Goal: Task Accomplishment & Management: Use online tool/utility

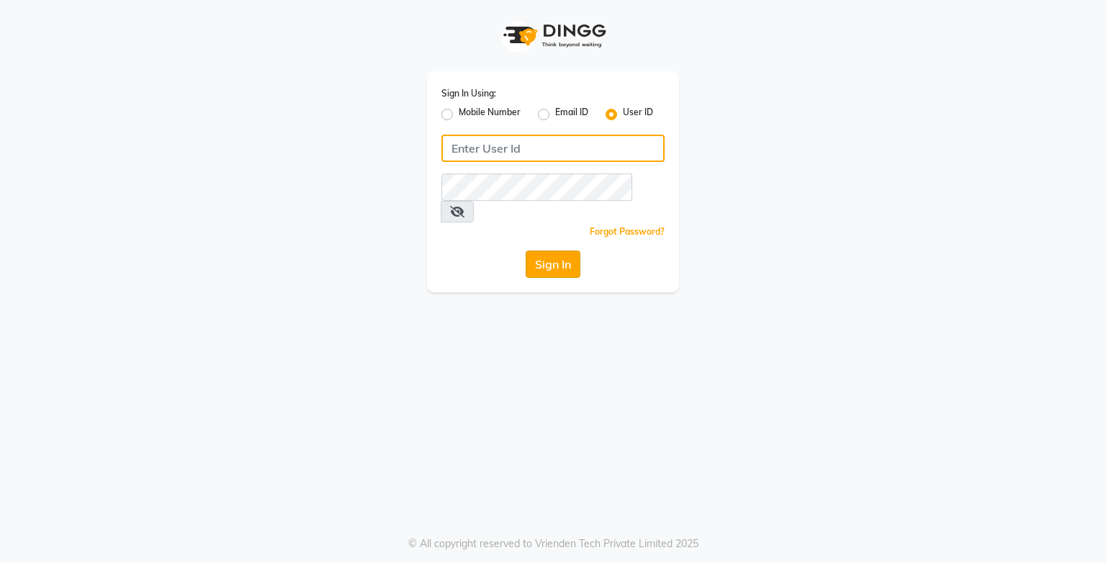
type input "e3750-21"
click at [536, 251] on button "Sign In" at bounding box center [553, 264] width 55 height 27
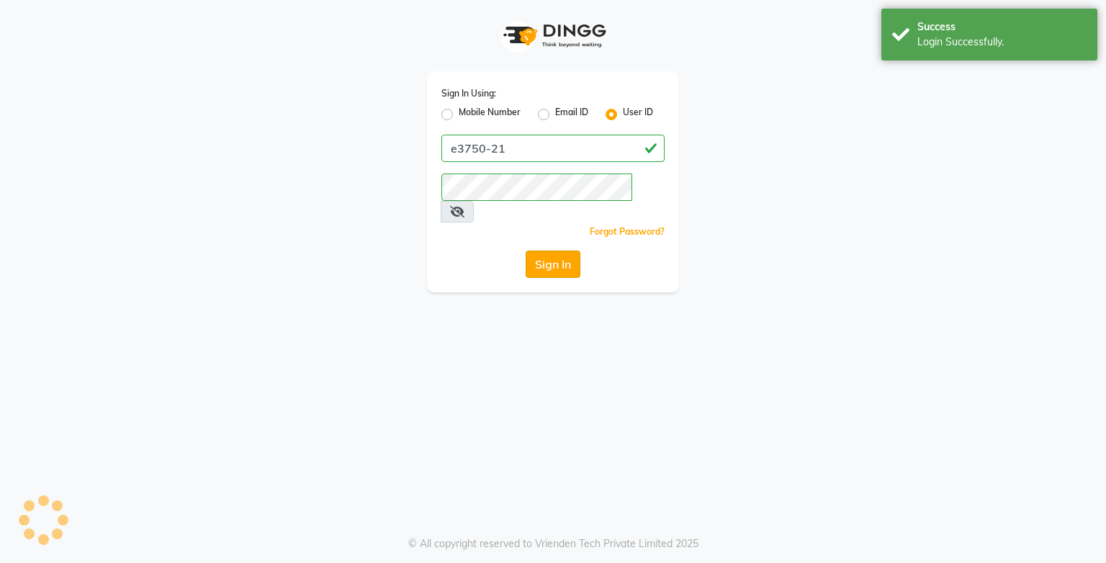
select select "service"
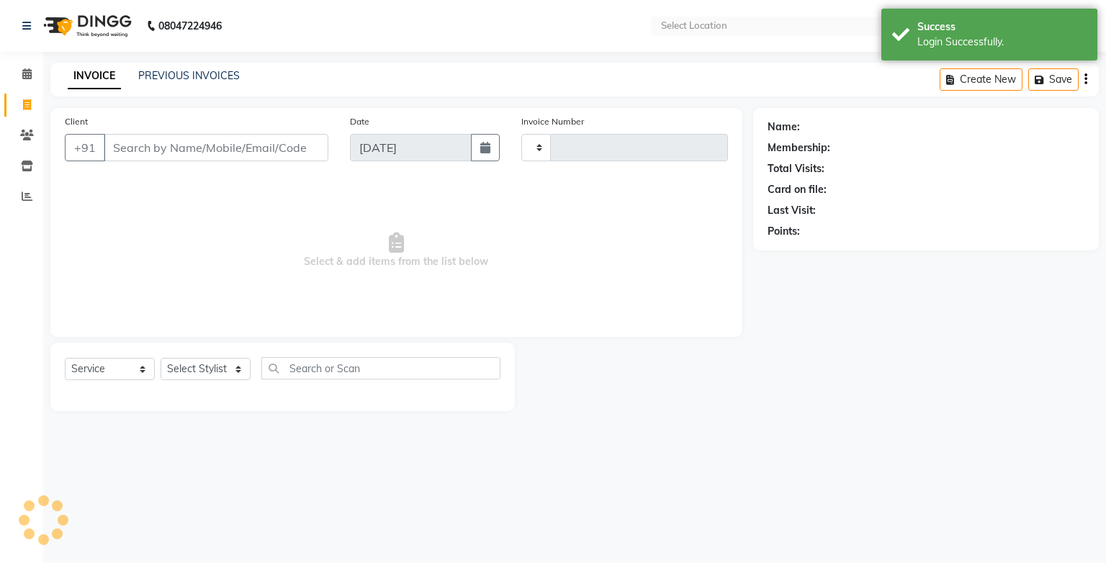
select select "en"
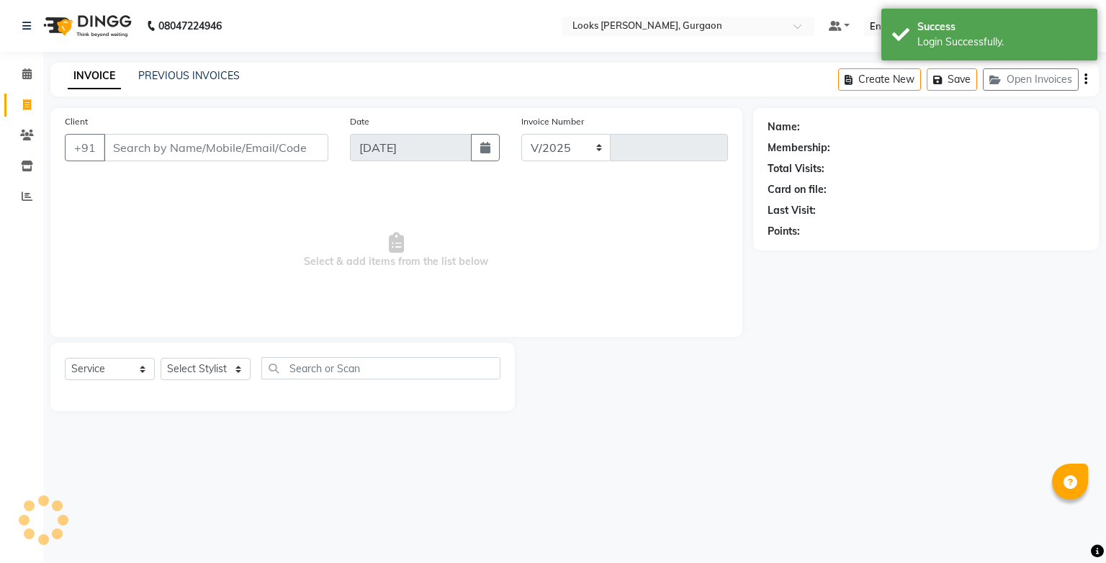
select select "8452"
type input "1448"
click at [26, 76] on icon at bounding box center [26, 73] width 9 height 11
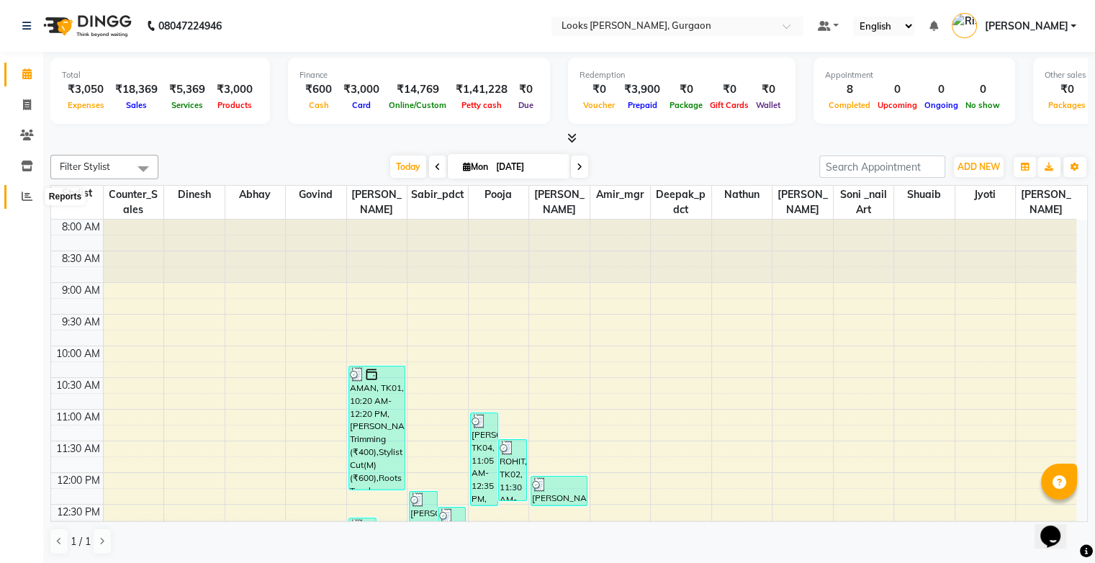
click at [26, 197] on icon at bounding box center [27, 196] width 11 height 11
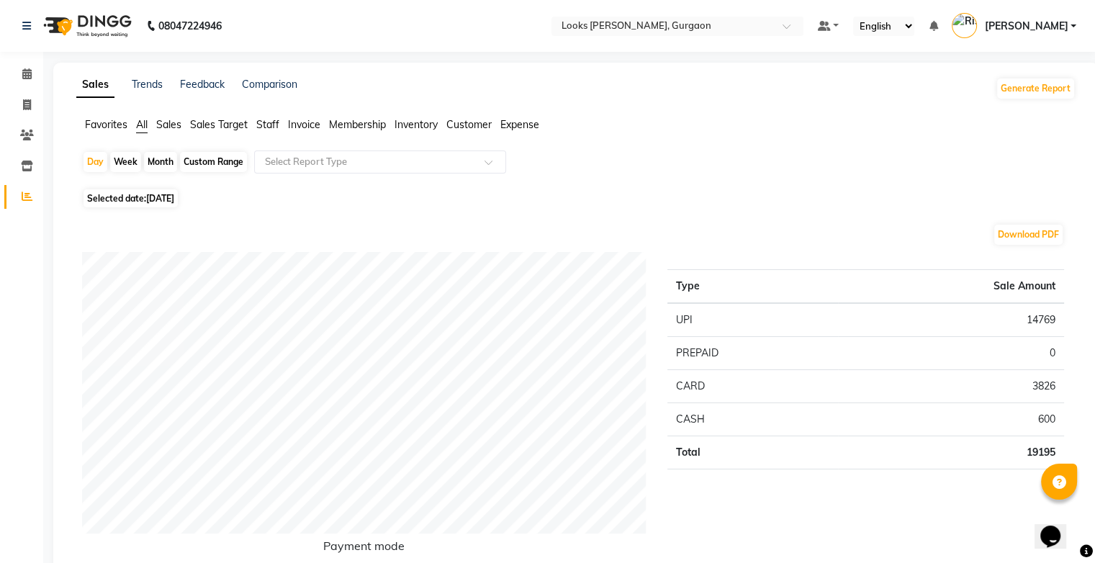
click at [164, 125] on span "Sales" at bounding box center [168, 124] width 25 height 13
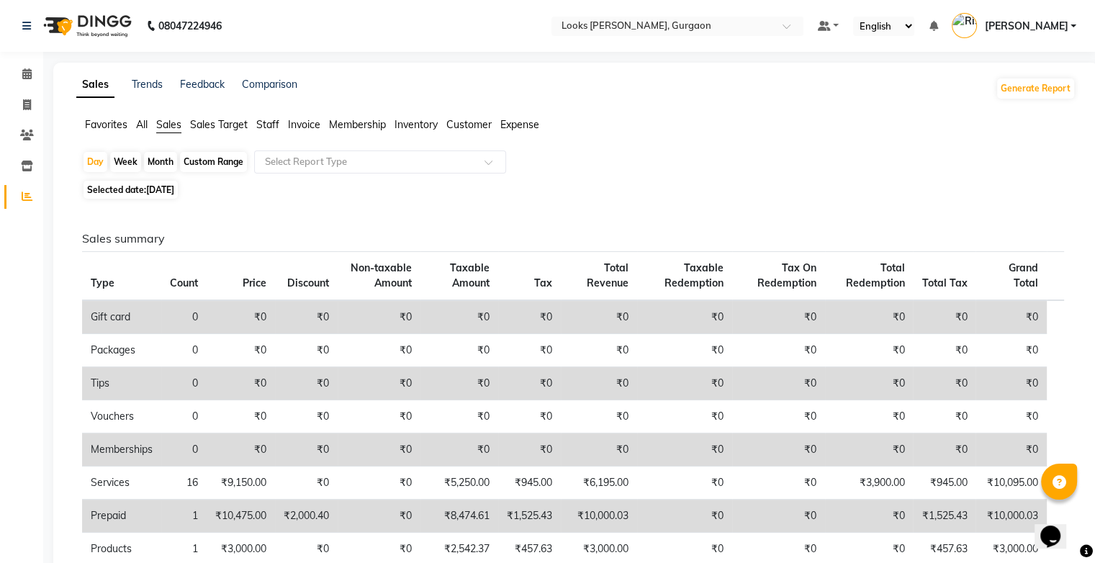
click at [277, 122] on span "Staff" at bounding box center [267, 124] width 23 height 13
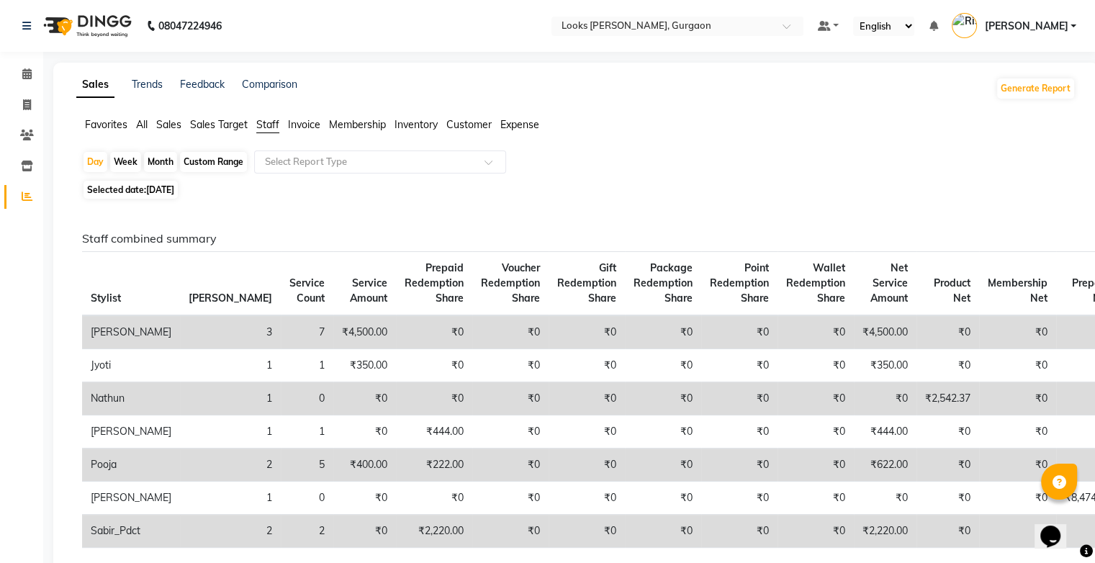
click at [196, 162] on div "Custom Range" at bounding box center [213, 162] width 67 height 20
select select "9"
select select "2025"
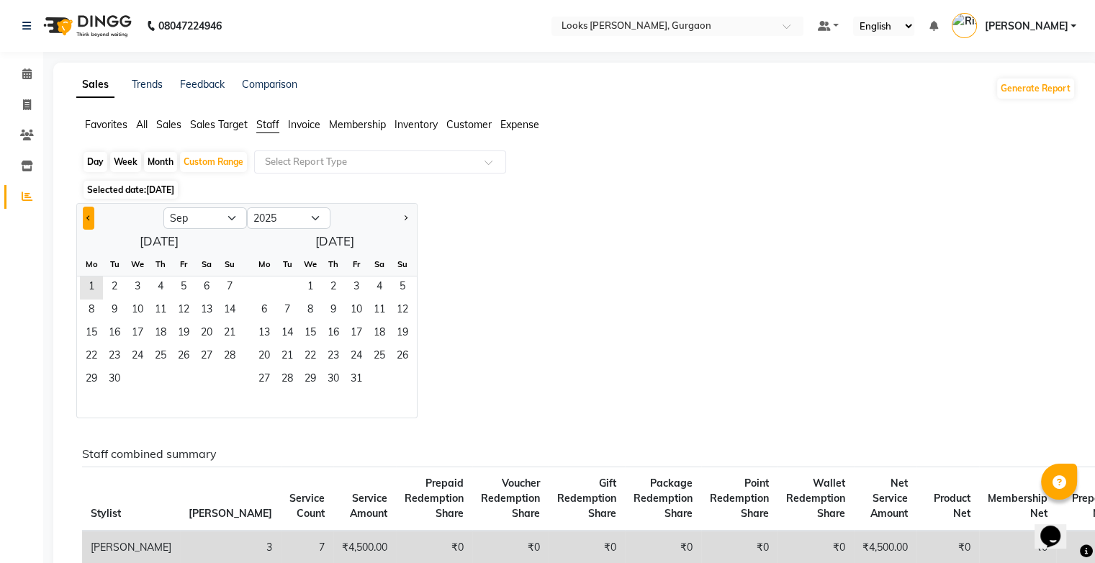
click at [93, 221] on button "Previous month" at bounding box center [89, 218] width 12 height 23
select select "8"
click at [184, 283] on span "1" at bounding box center [183, 287] width 23 height 23
click at [236, 379] on span "31" at bounding box center [229, 380] width 23 height 23
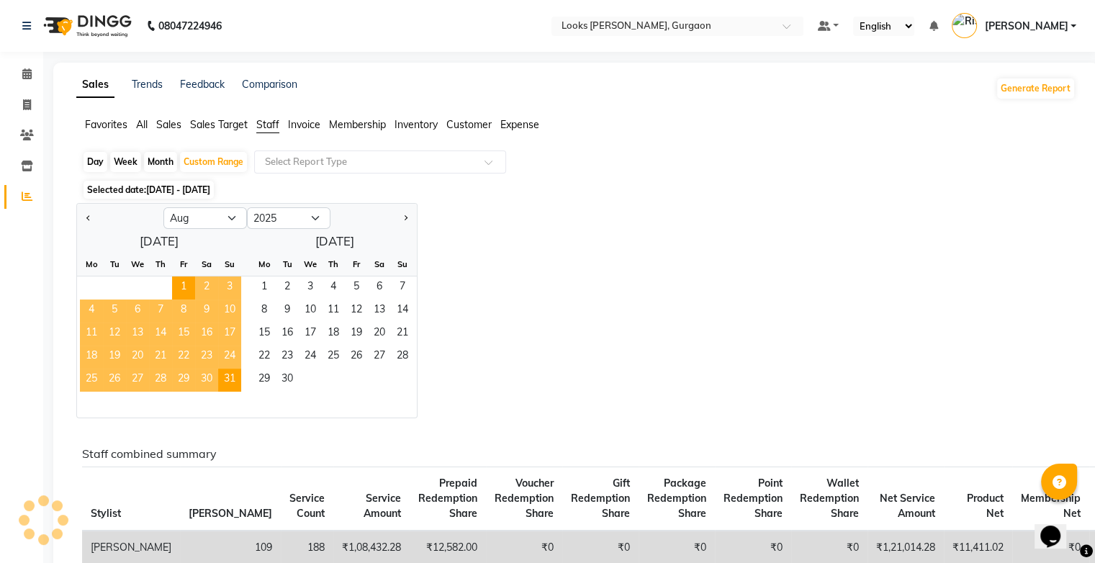
click at [625, 192] on div "Selected date: 01-08-2025 - 31-08-2025" at bounding box center [579, 189] width 994 height 15
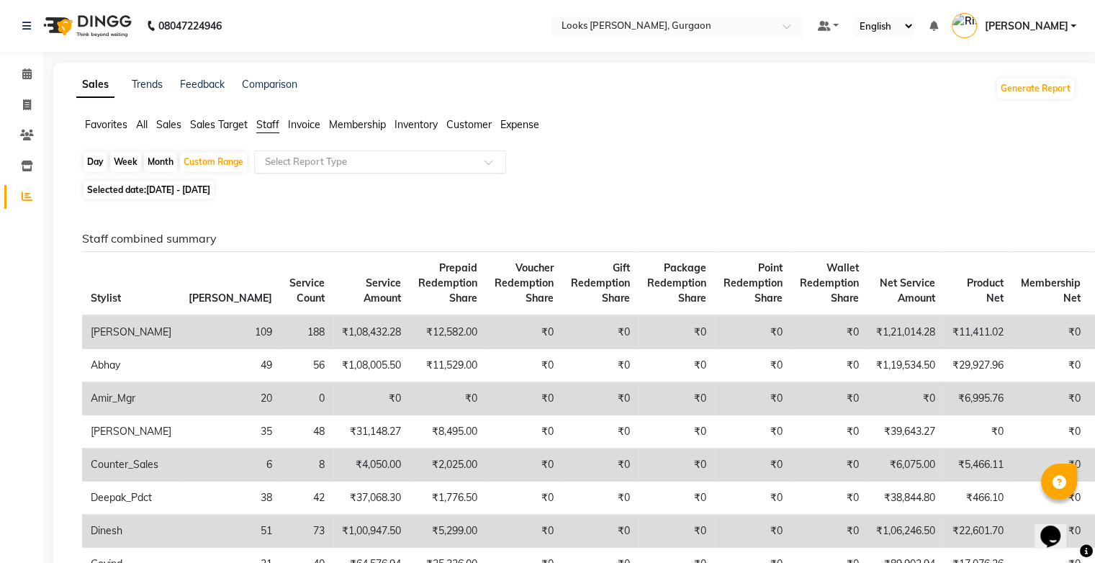
click at [476, 166] on div at bounding box center [380, 162] width 251 height 14
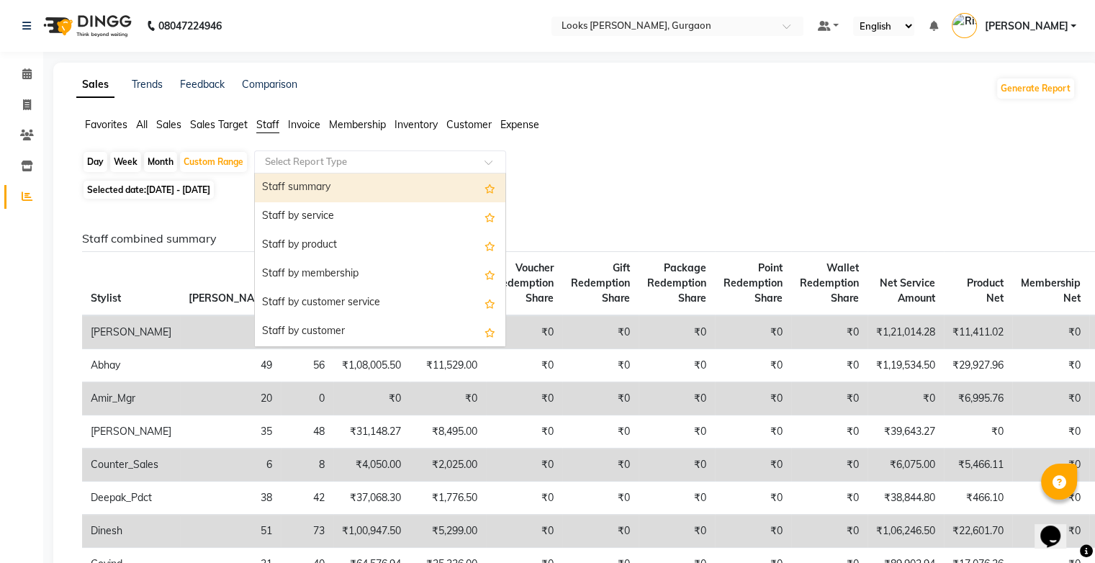
click at [622, 141] on div "Favorites All Sales Sales Target Staff Invoice Membership Inventory Customer Ex…" at bounding box center [576, 130] width 1021 height 27
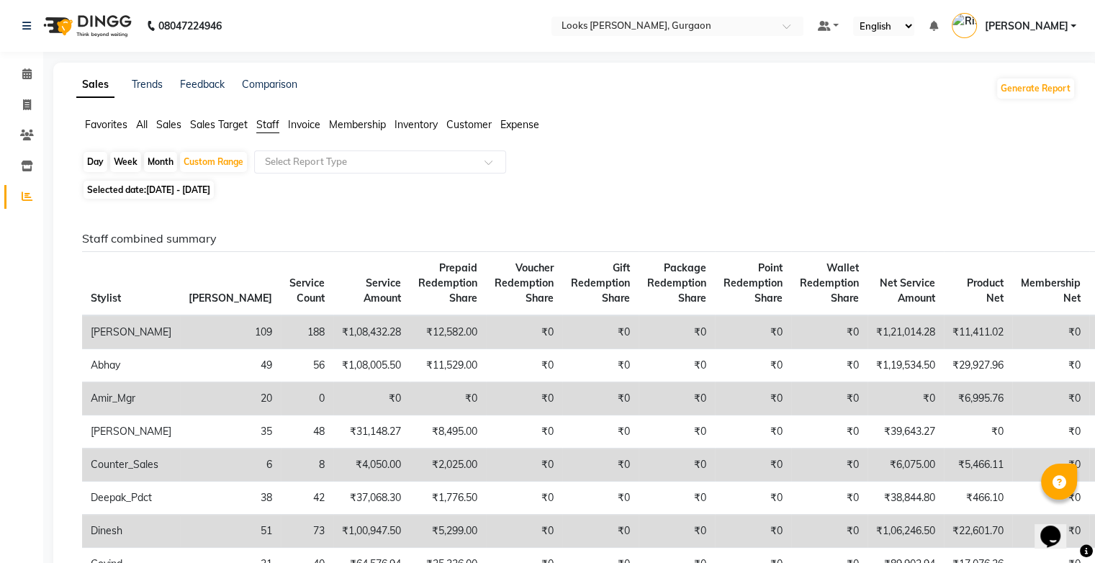
click at [163, 125] on span "Sales" at bounding box center [168, 124] width 25 height 13
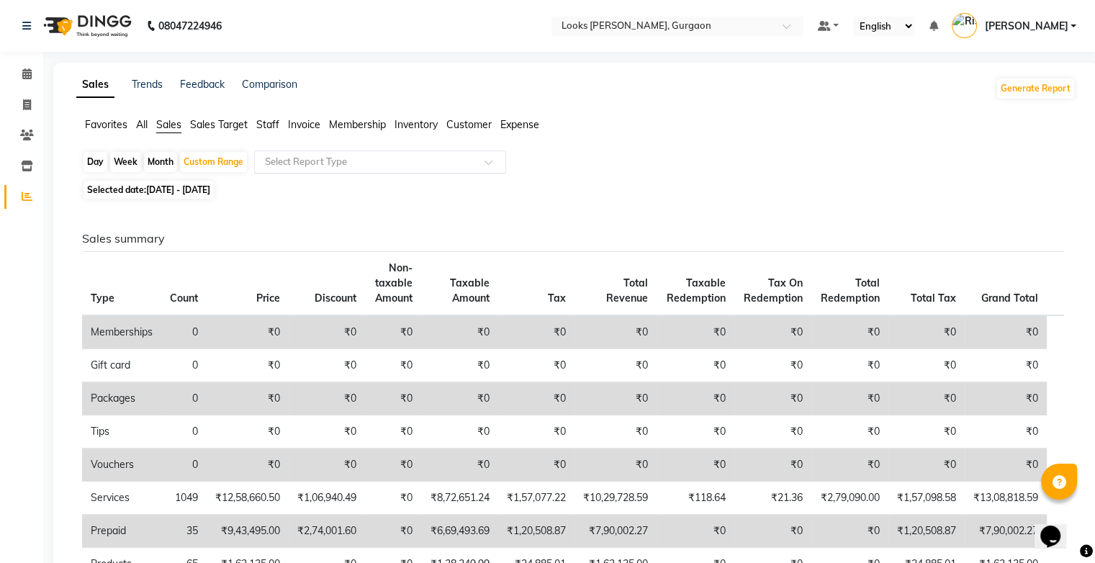
click at [431, 164] on input "text" at bounding box center [365, 162] width 207 height 14
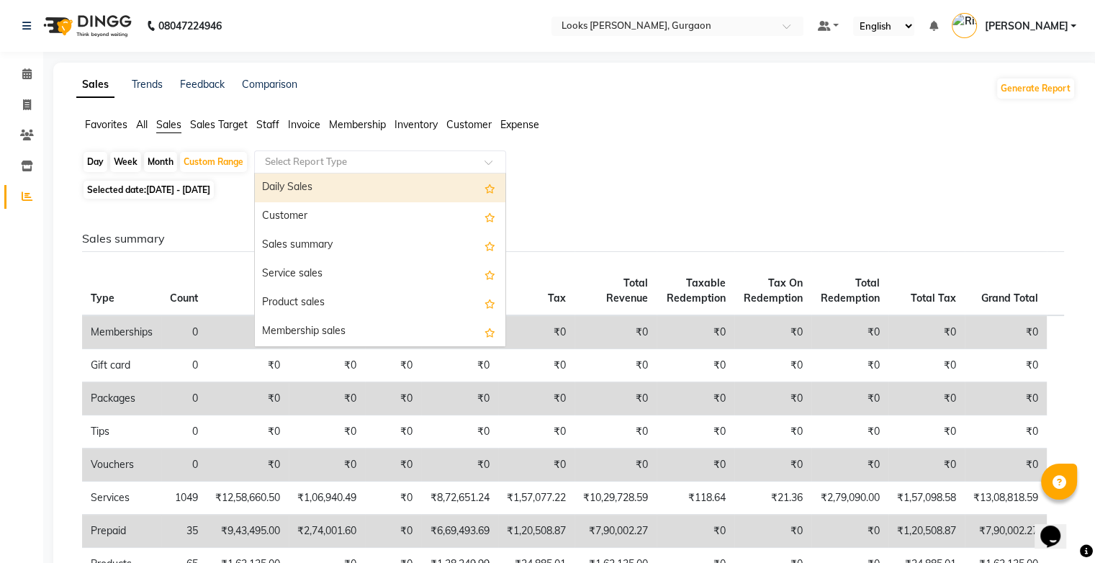
click at [367, 251] on div "Sales summary" at bounding box center [380, 245] width 251 height 29
select select "filtered_report"
select select "csv"
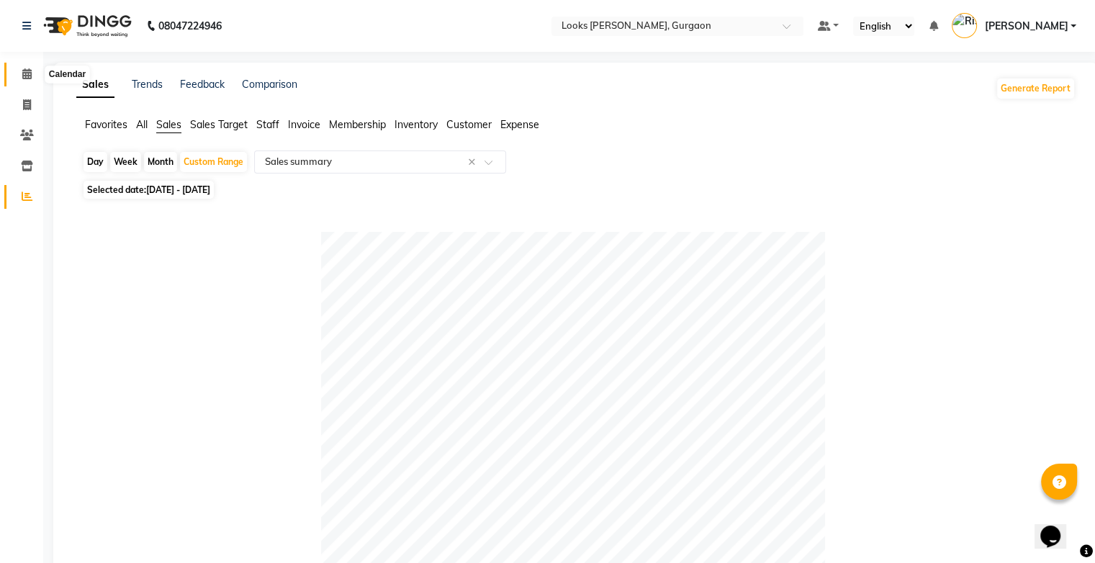
click at [22, 71] on icon at bounding box center [26, 73] width 9 height 11
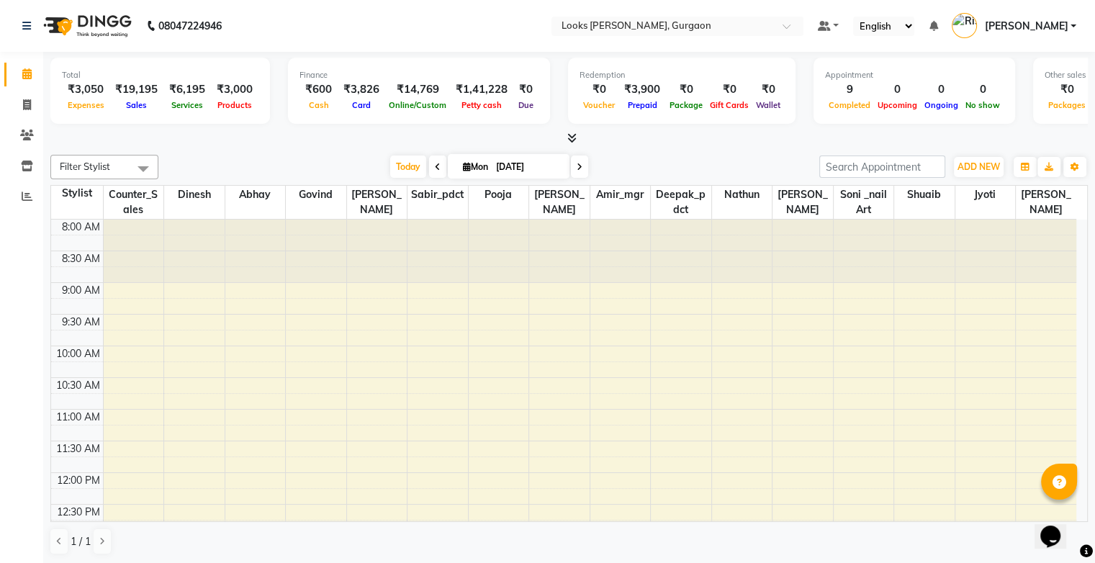
scroll to position [440, 0]
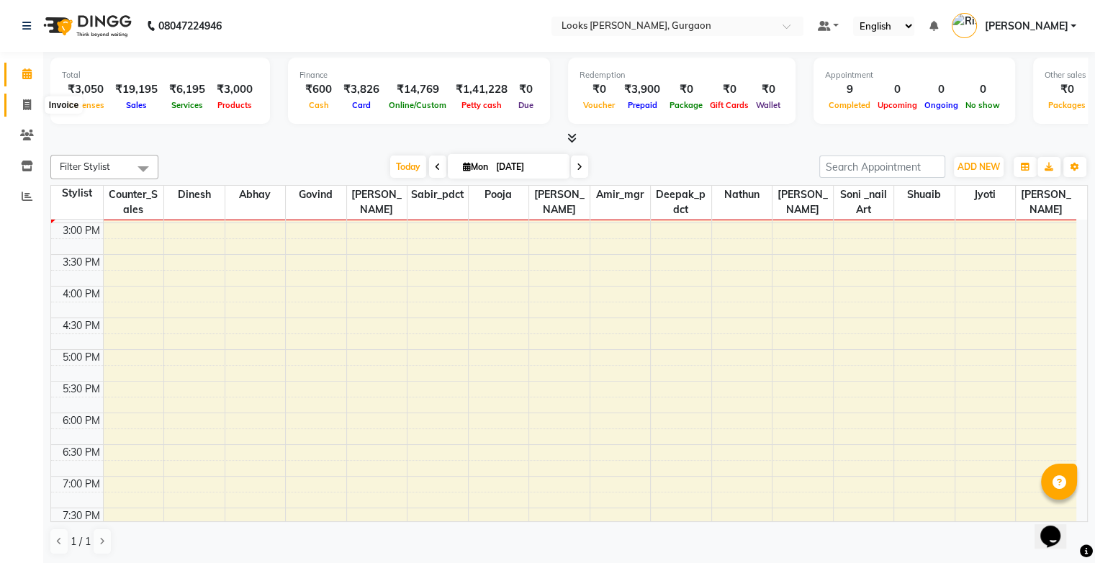
click at [24, 111] on span at bounding box center [26, 105] width 25 height 17
select select "service"
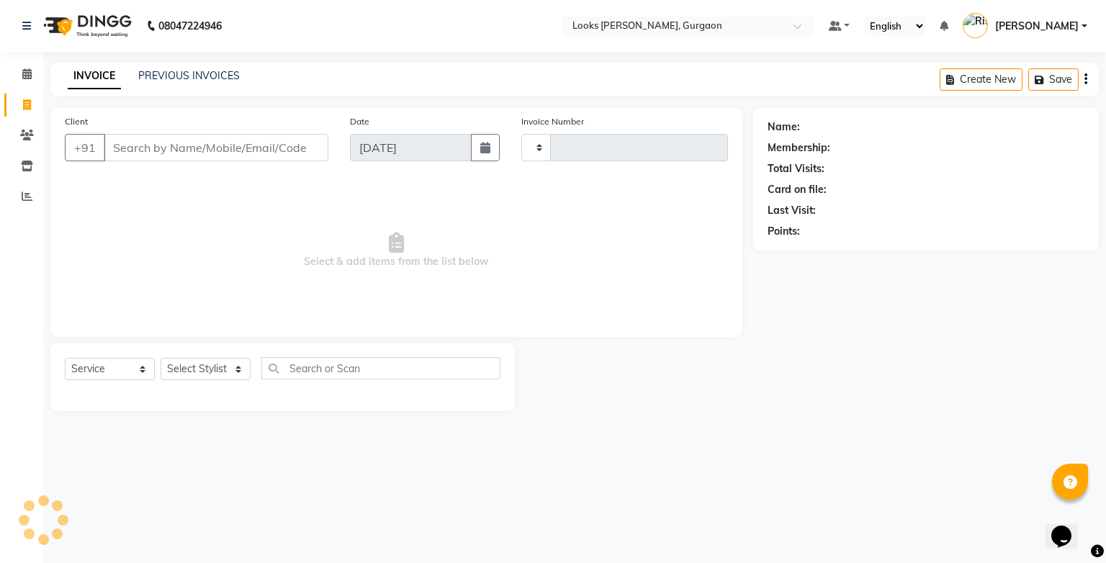
type input "1449"
select select "8452"
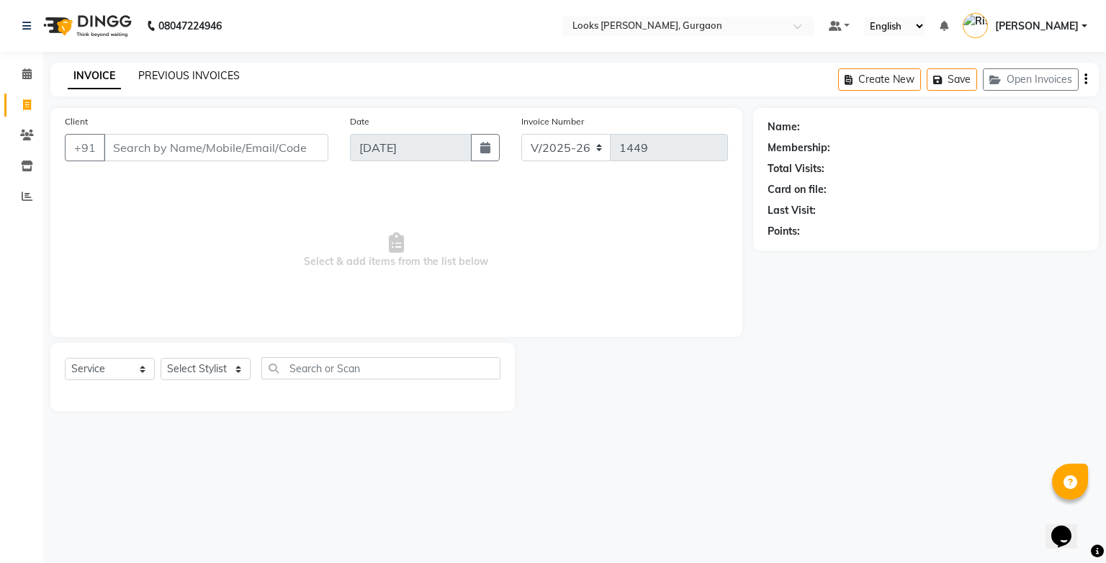
click at [172, 72] on link "PREVIOUS INVOICES" at bounding box center [189, 75] width 102 height 13
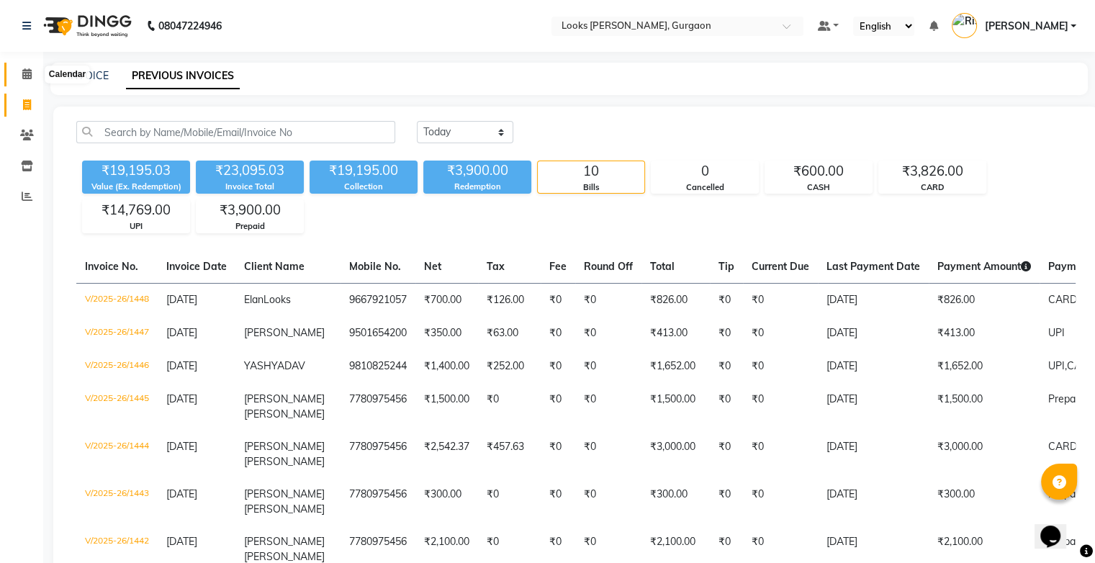
click at [29, 67] on span at bounding box center [26, 74] width 25 height 17
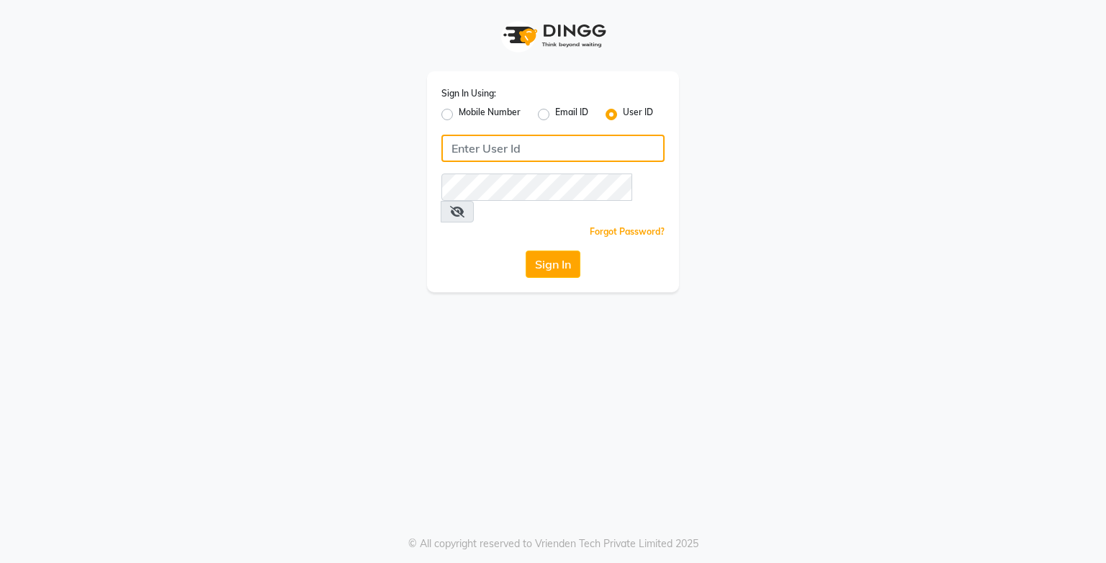
type input "e3750-21"
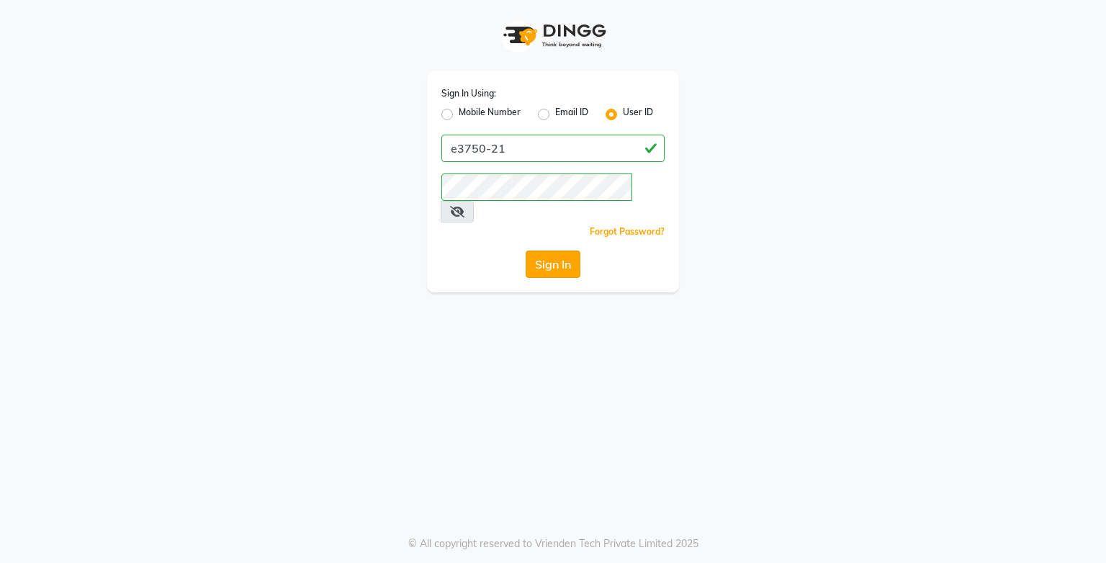
click at [562, 256] on button "Sign In" at bounding box center [553, 264] width 55 height 27
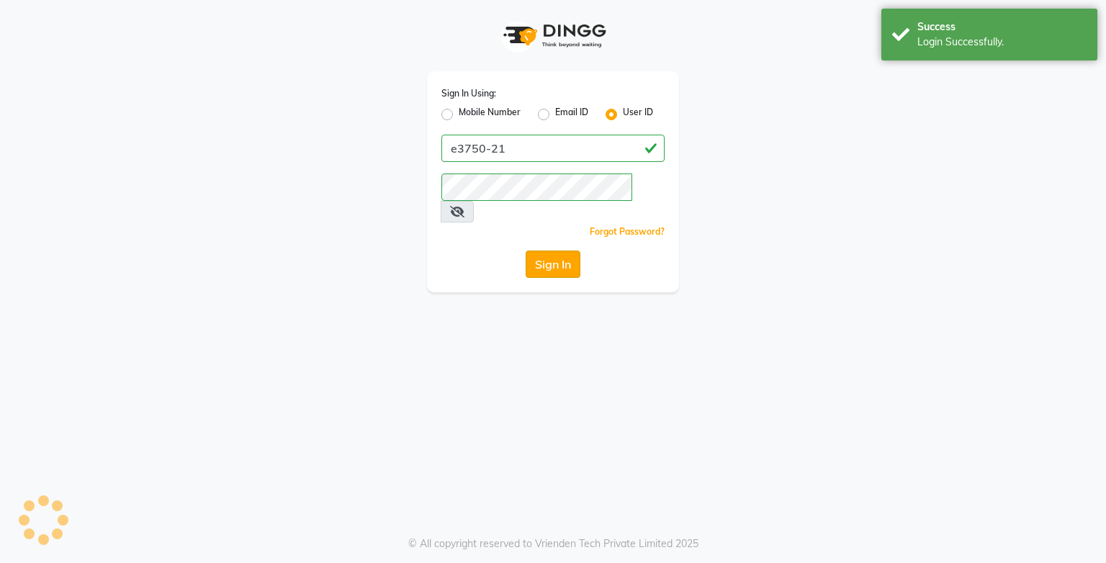
select select "service"
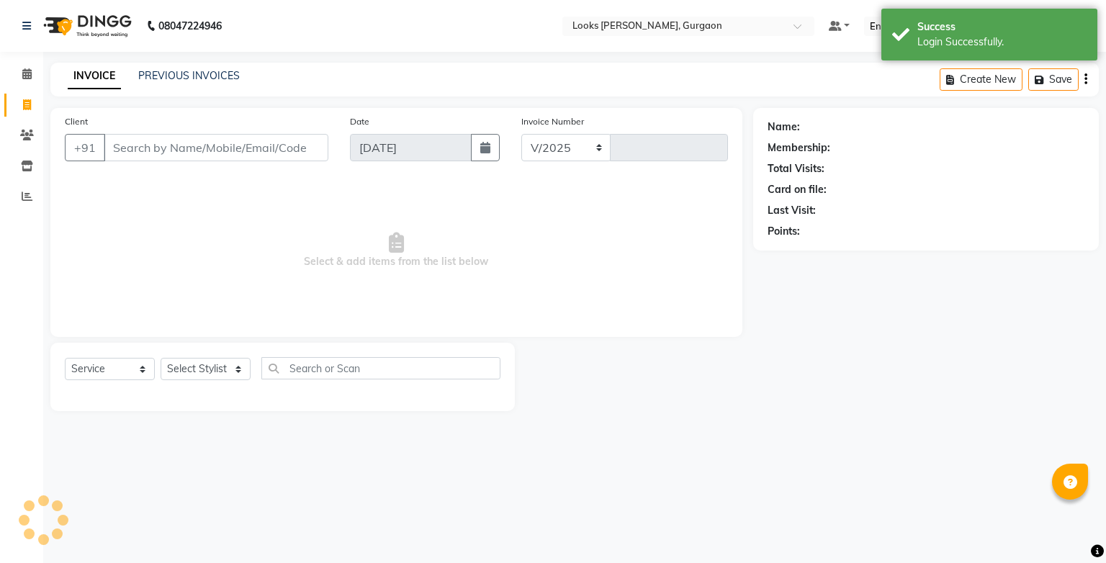
select select "en"
select select "8452"
type input "1449"
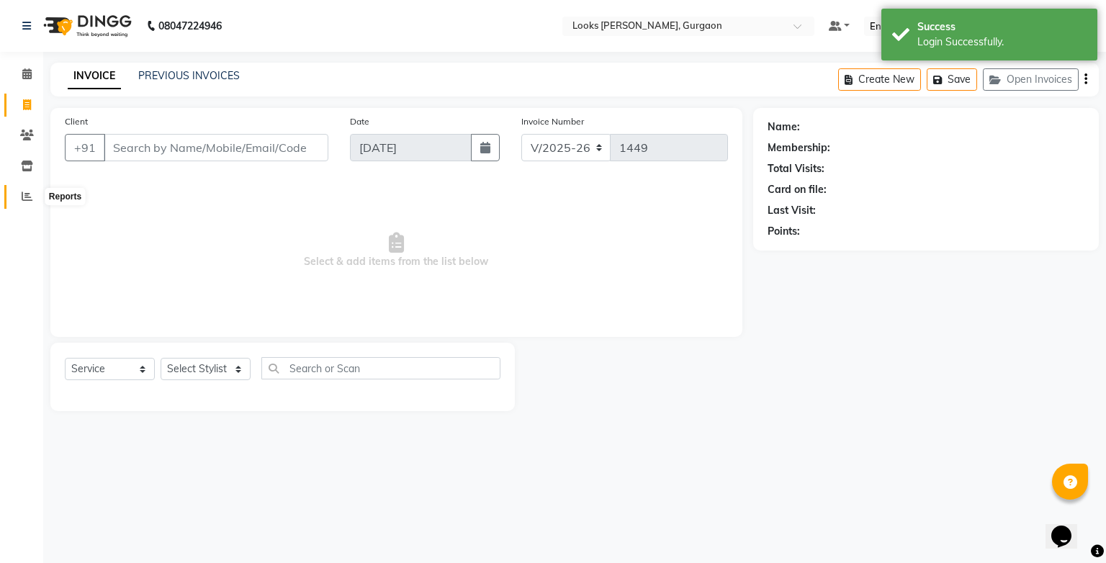
click at [23, 189] on span at bounding box center [26, 197] width 25 height 17
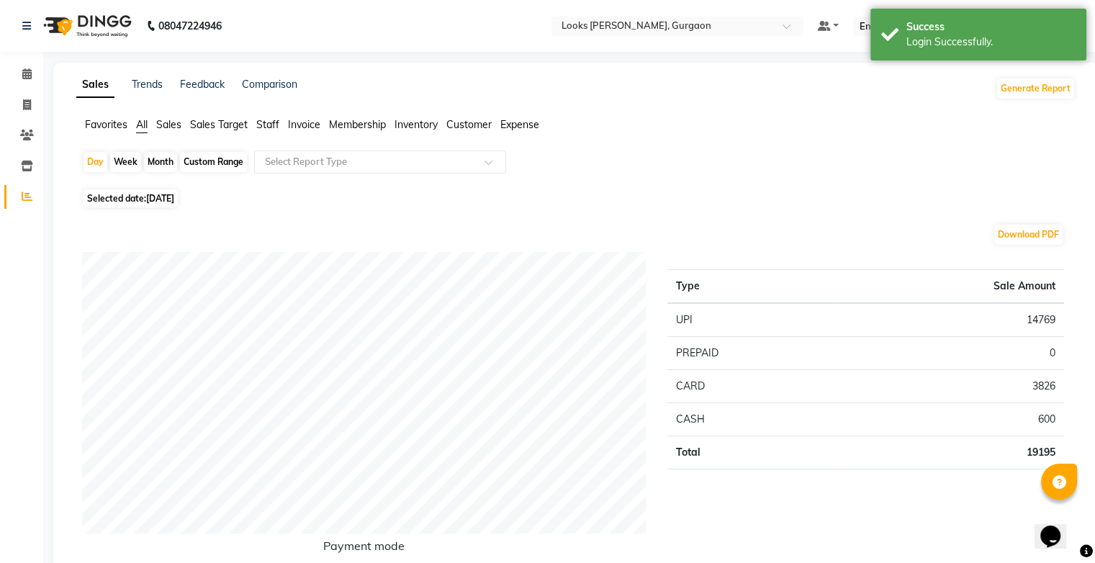
click at [263, 125] on span "Staff" at bounding box center [267, 124] width 23 height 13
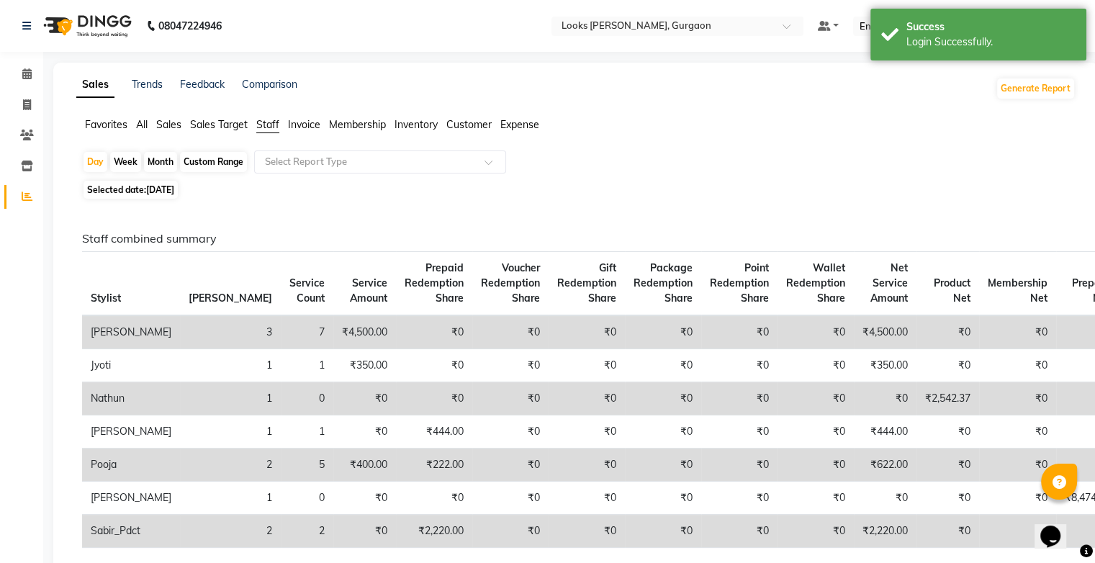
click at [223, 166] on div "Custom Range" at bounding box center [213, 162] width 67 height 20
select select "9"
select select "2025"
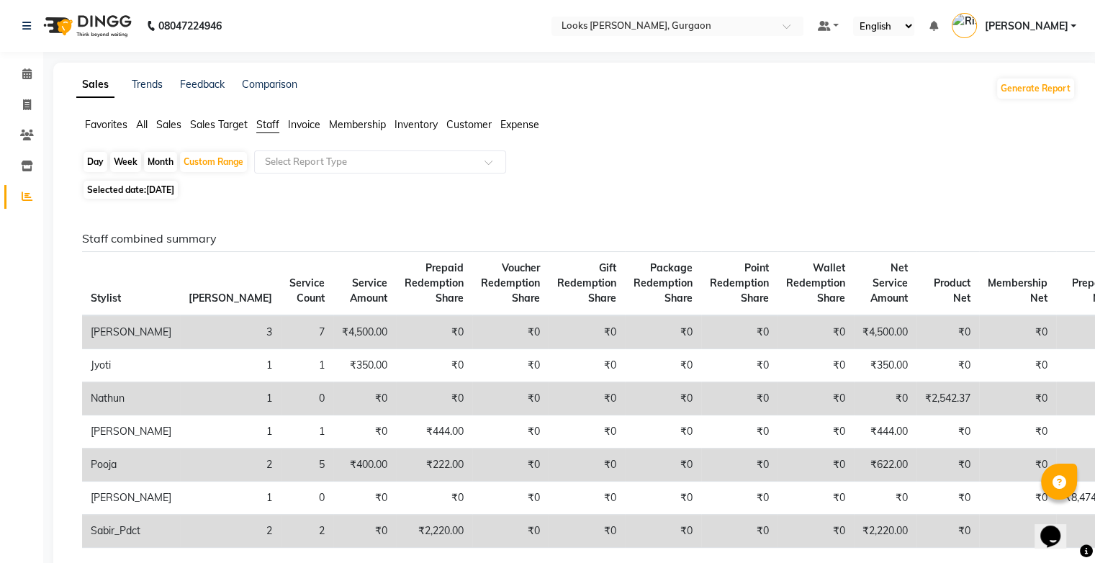
click at [175, 197] on span "Selected date: [DATE]" at bounding box center [131, 190] width 94 height 18
select select "9"
select select "2025"
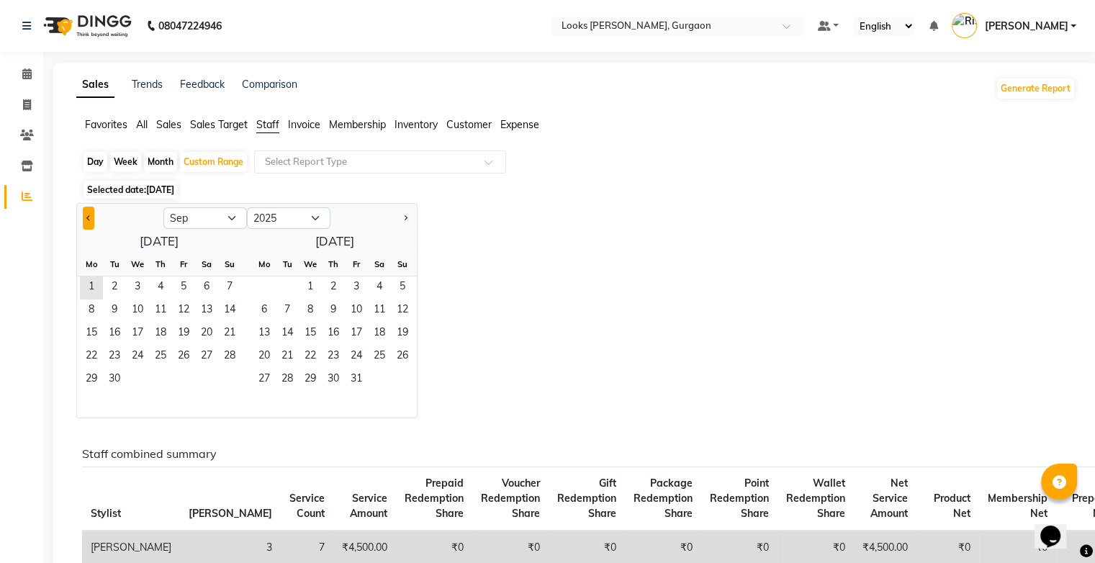
click at [91, 215] on button "Previous month" at bounding box center [89, 218] width 12 height 23
select select "8"
click at [187, 285] on span "1" at bounding box center [183, 287] width 23 height 23
click at [222, 373] on span "31" at bounding box center [229, 380] width 23 height 23
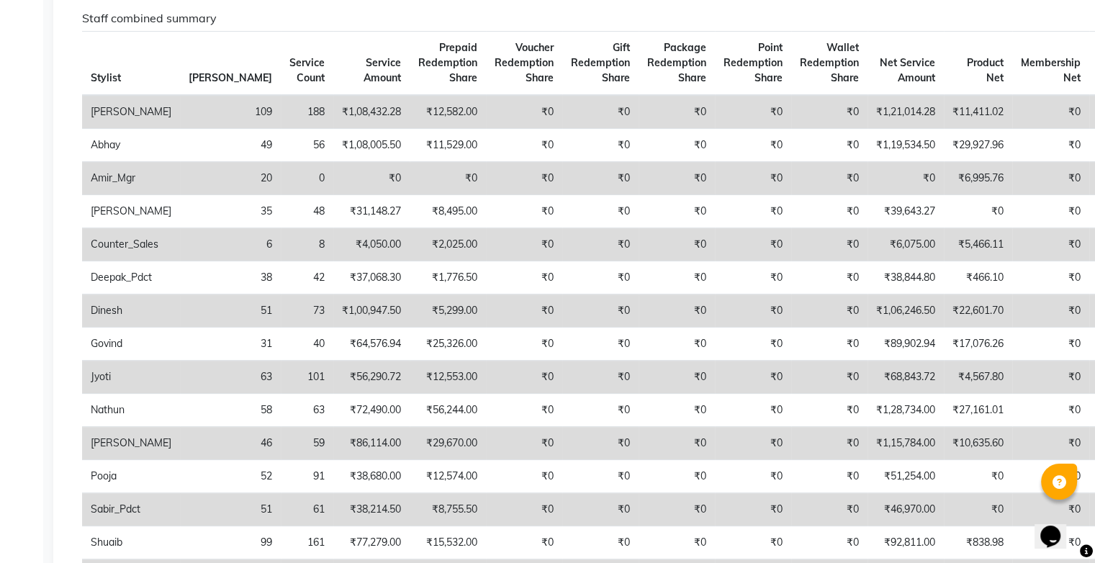
scroll to position [210, 0]
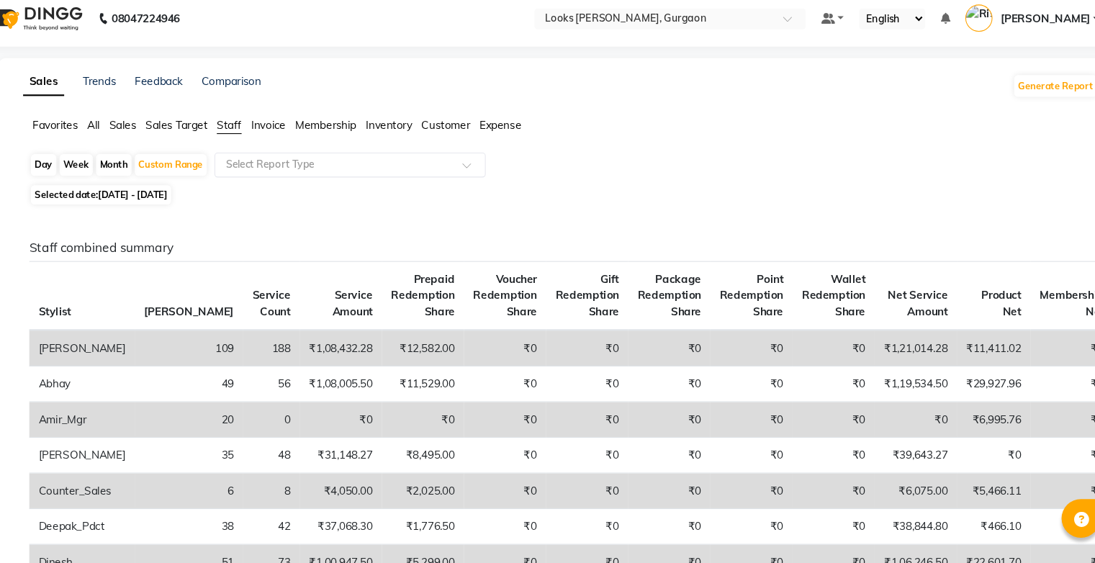
scroll to position [0, 0]
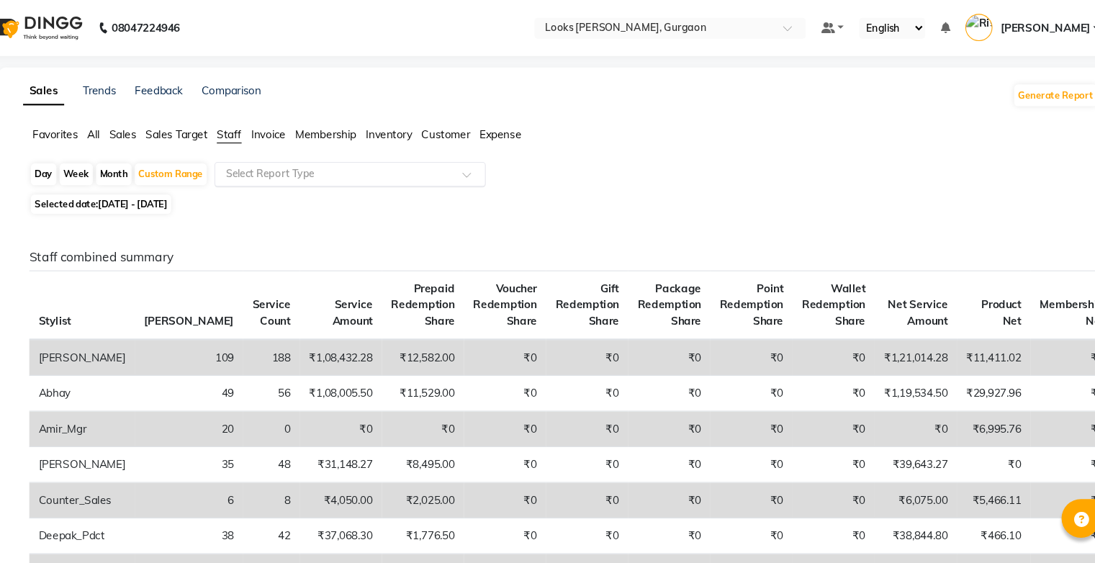
click at [429, 167] on input "text" at bounding box center [365, 162] width 207 height 14
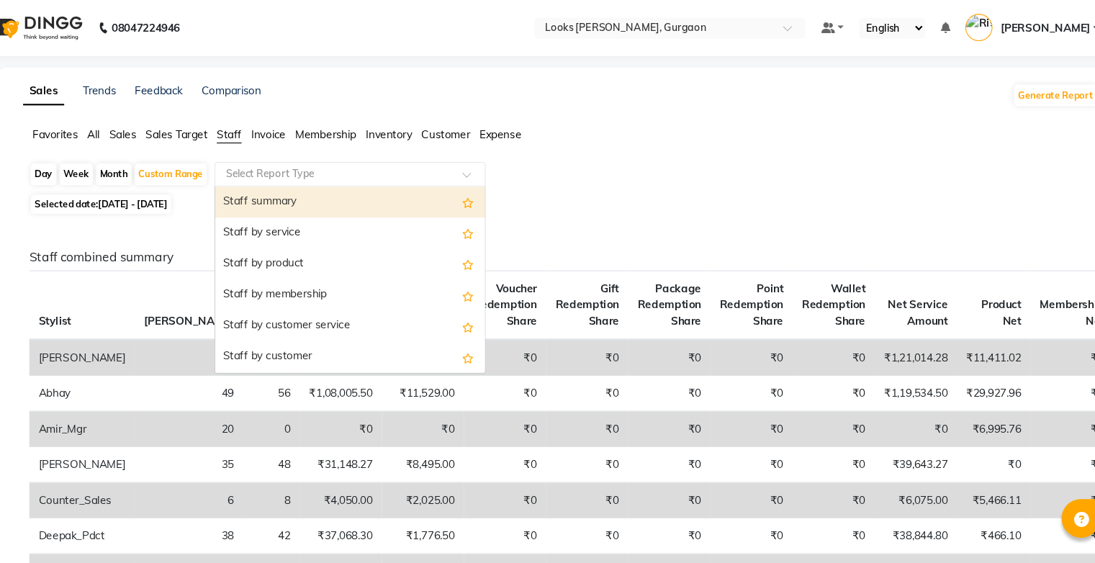
click at [395, 189] on div "Staff summary" at bounding box center [380, 188] width 251 height 29
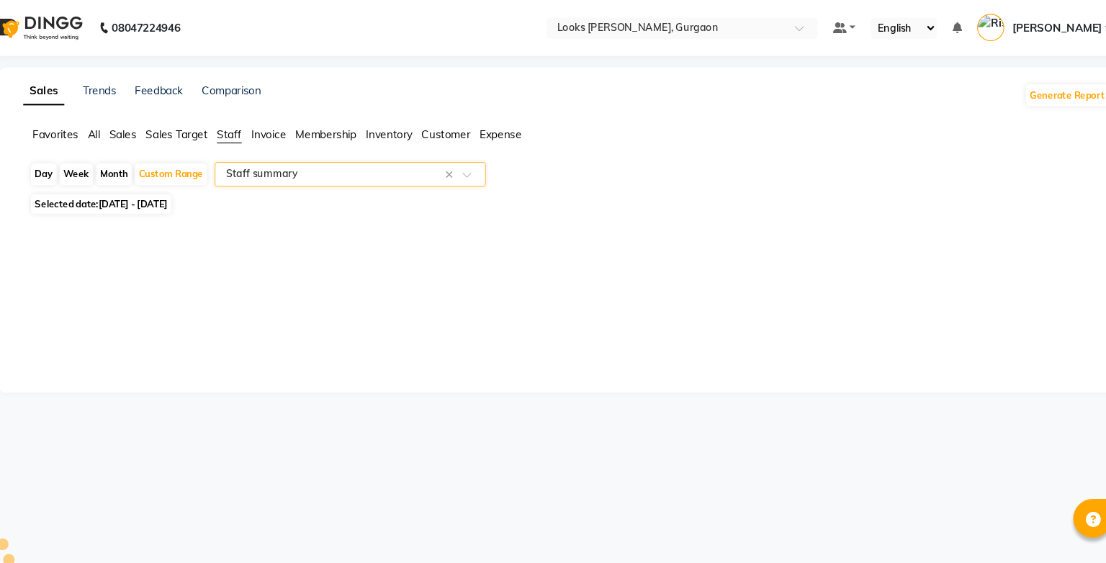
select select "filtered_report"
select select "csv"
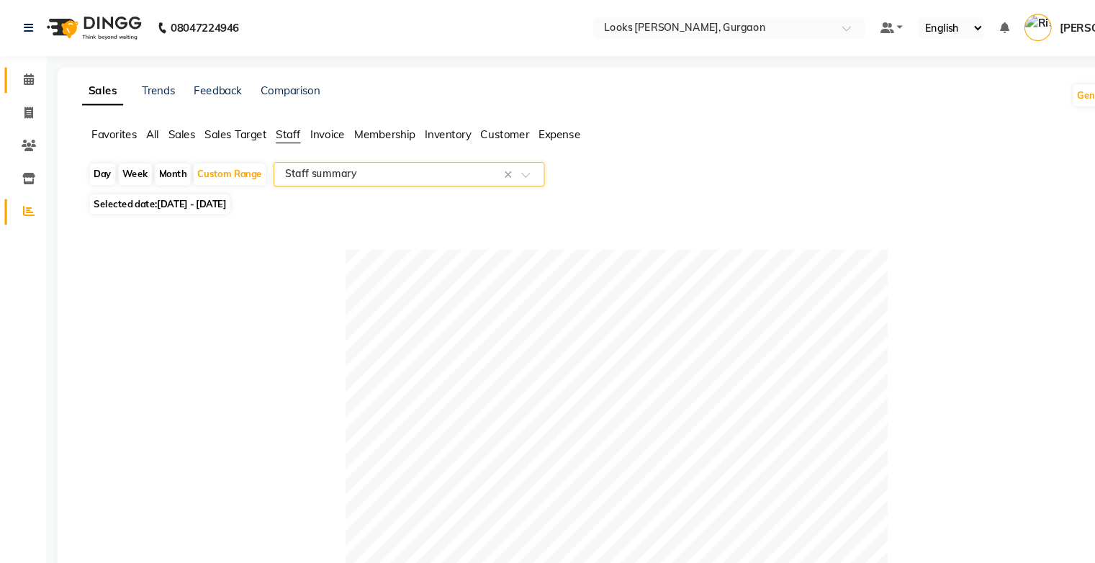
click at [26, 75] on icon at bounding box center [26, 73] width 9 height 11
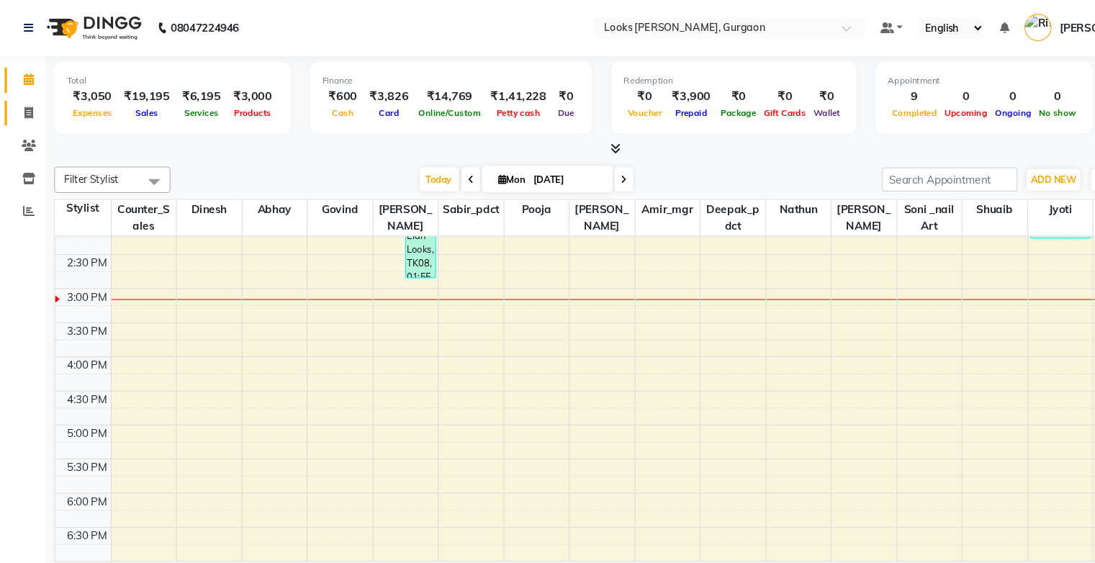
click at [20, 112] on span at bounding box center [26, 105] width 25 height 17
select select "service"
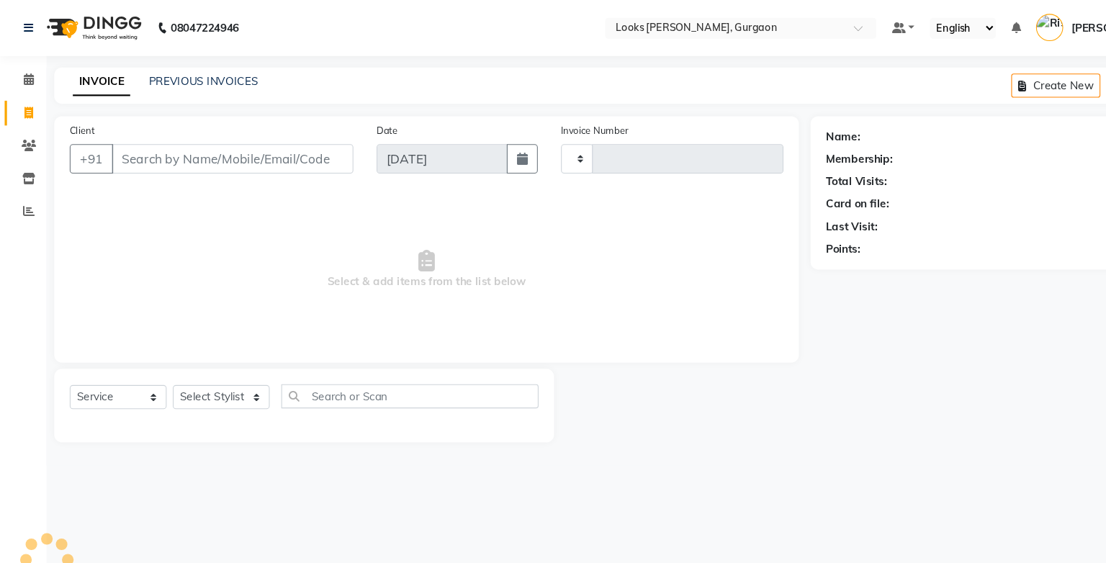
type input "1449"
select select "8452"
click at [23, 86] on link "Calendar" at bounding box center [21, 75] width 35 height 24
